Goal: Navigation & Orientation: Find specific page/section

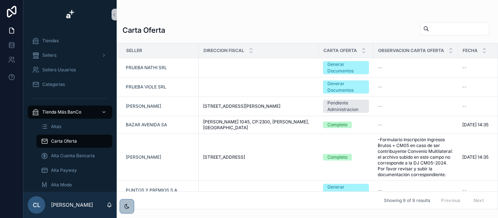
click at [77, 141] on div "Carta Oferta" at bounding box center [74, 142] width 67 height 12
click at [100, 109] on div "scrollable content" at bounding box center [102, 112] width 9 height 12
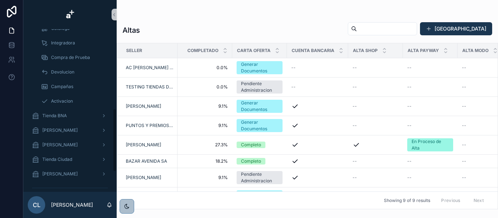
scroll to position [256, 0]
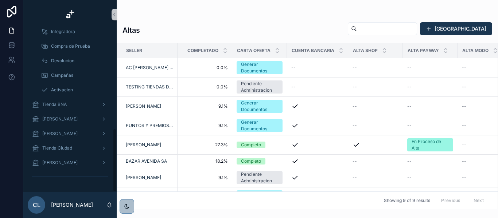
drag, startPoint x: 115, startPoint y: 61, endPoint x: 116, endPoint y: 164, distance: 103.5
click at [116, 164] on div "Tiendas Sellers Sellers Usuarios Categorias Tienda Más BanCo Altas Carta Oferta…" at bounding box center [69, 110] width 93 height 163
click at [96, 147] on div "Tienda Ciudad" at bounding box center [70, 149] width 76 height 12
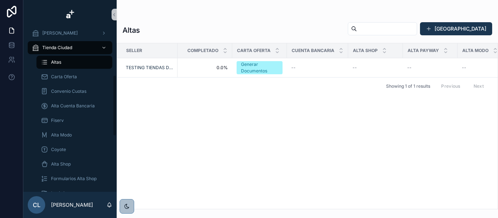
scroll to position [117, 0]
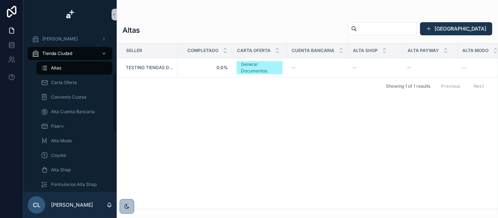
drag, startPoint x: 115, startPoint y: 151, endPoint x: 119, endPoint y: 100, distance: 52.0
click at [119, 100] on div "Tiendas Sellers Sellers Usuarios Categorias Tienda Más BanCo Tienda BNA Tienda …" at bounding box center [260, 109] width 475 height 218
click at [73, 82] on span "Carta Oferta" at bounding box center [64, 83] width 26 height 6
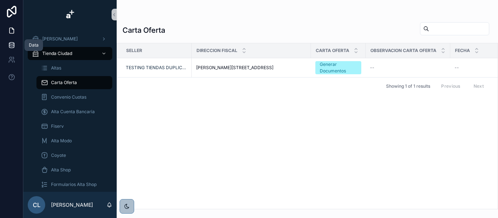
click at [12, 41] on link at bounding box center [11, 45] width 23 height 15
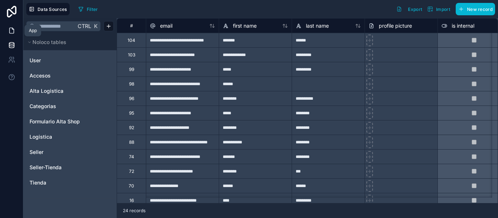
click at [16, 28] on link at bounding box center [11, 30] width 23 height 15
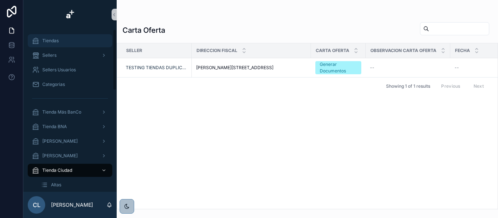
click at [61, 40] on div "Tiendas" at bounding box center [70, 41] width 76 height 12
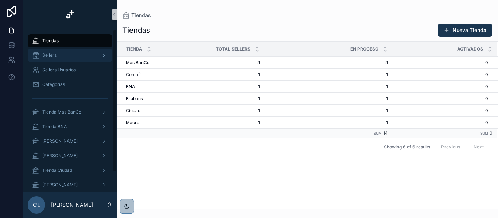
click at [56, 55] on span "Sellers" at bounding box center [49, 55] width 14 height 6
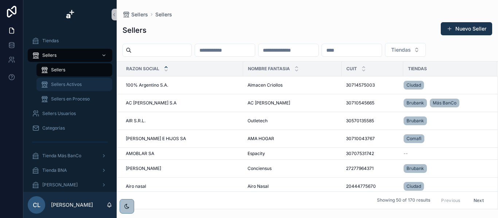
click at [58, 80] on div "Sellers Activos" at bounding box center [74, 85] width 67 height 12
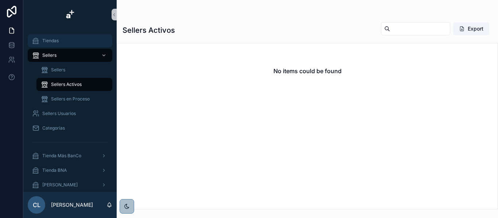
click at [57, 39] on span "Tiendas" at bounding box center [50, 41] width 16 height 6
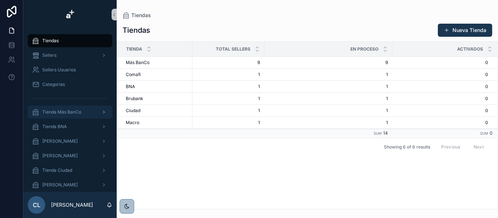
click at [101, 113] on div "scrollable content" at bounding box center [102, 112] width 9 height 12
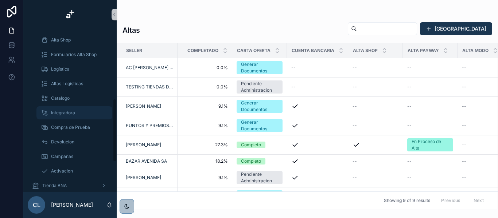
drag, startPoint x: 114, startPoint y: 44, endPoint x: 106, endPoint y: 112, distance: 67.9
click at [106, 112] on div "Tiendas Sellers Sellers Usuarios Categorias Tienda Más BanCo Altas Carta Oferta…" at bounding box center [69, 110] width 93 height 163
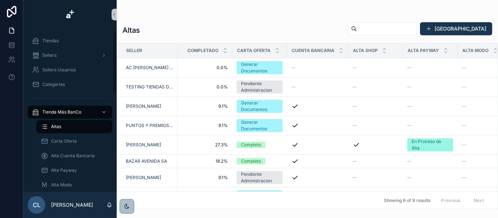
drag, startPoint x: 114, startPoint y: 147, endPoint x: 116, endPoint y: 27, distance: 119.6
click at [116, 27] on div "Tiendas Sellers Sellers Usuarios Categorias Tienda Más BanCo Altas Carta Oferta…" at bounding box center [69, 109] width 93 height 218
click at [96, 114] on div "Tienda Más BanCo" at bounding box center [70, 112] width 76 height 12
drag, startPoint x: 114, startPoint y: 84, endPoint x: 159, endPoint y: -44, distance: 136.1
click at [159, 0] on html "Tiendas Sellers Sellers Usuarios Categorias Tienda Más BanCo Altas Carta Oferta…" at bounding box center [249, 109] width 498 height 218
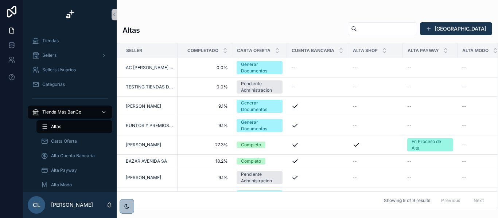
click at [101, 108] on div "scrollable content" at bounding box center [102, 112] width 9 height 12
